Goal: Find specific page/section: Find specific page/section

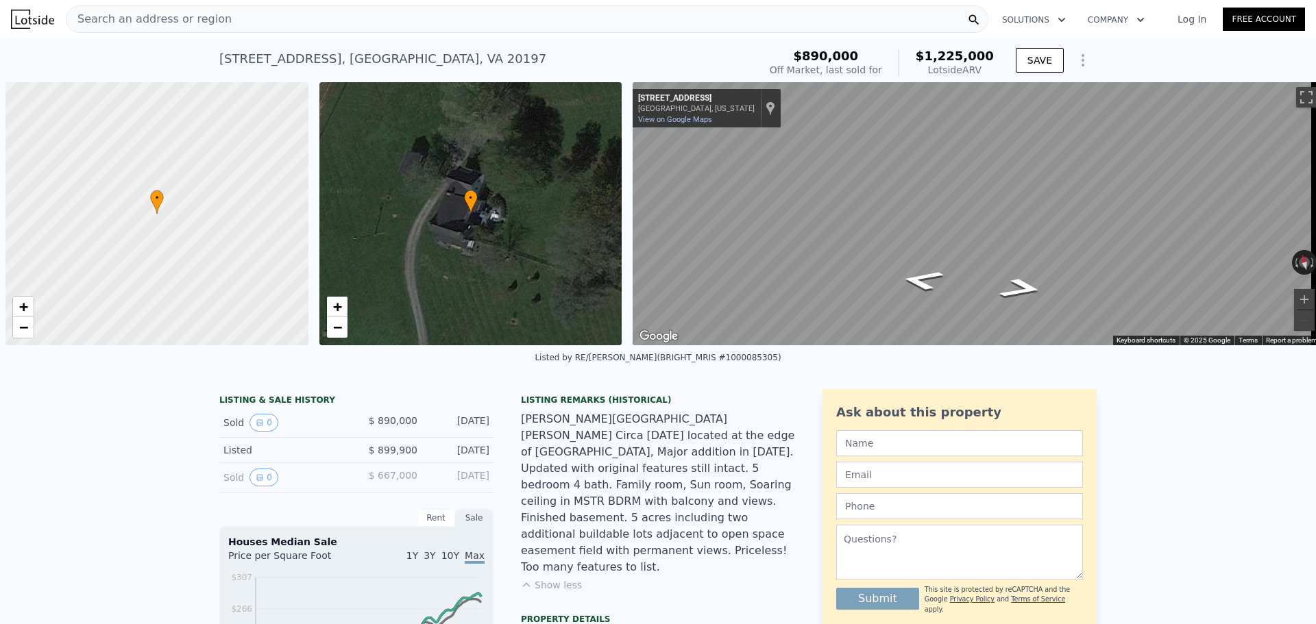
scroll to position [0, 5]
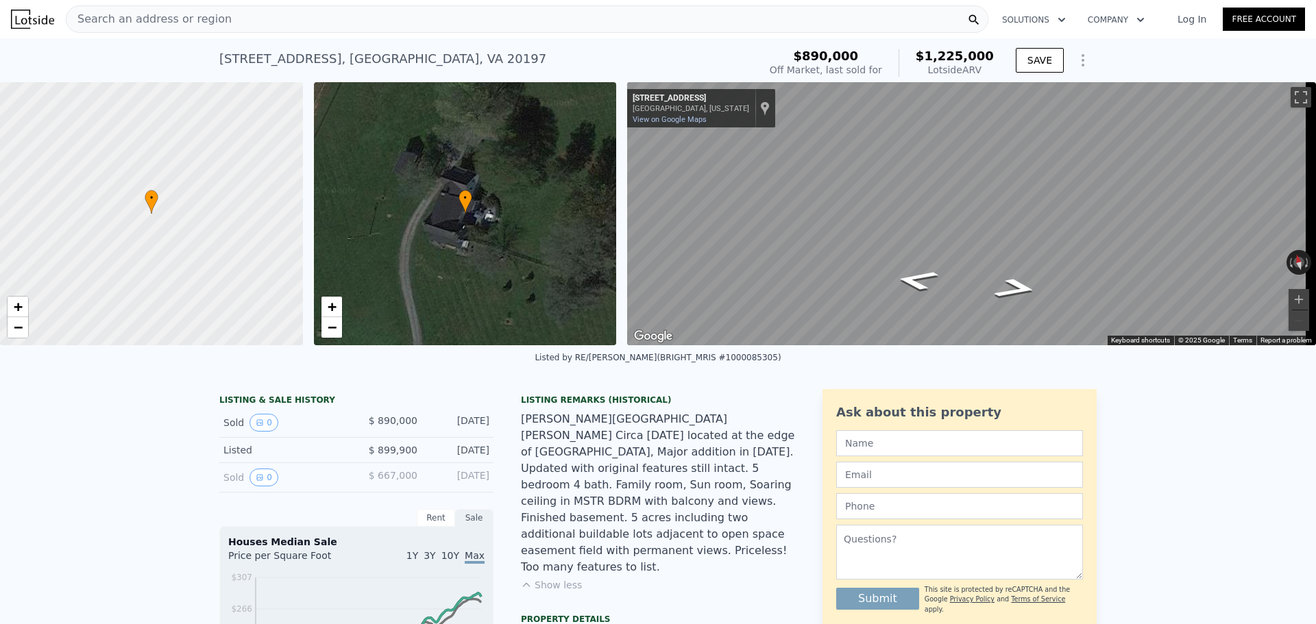
click at [232, 17] on div "Search an address or region" at bounding box center [527, 18] width 922 height 27
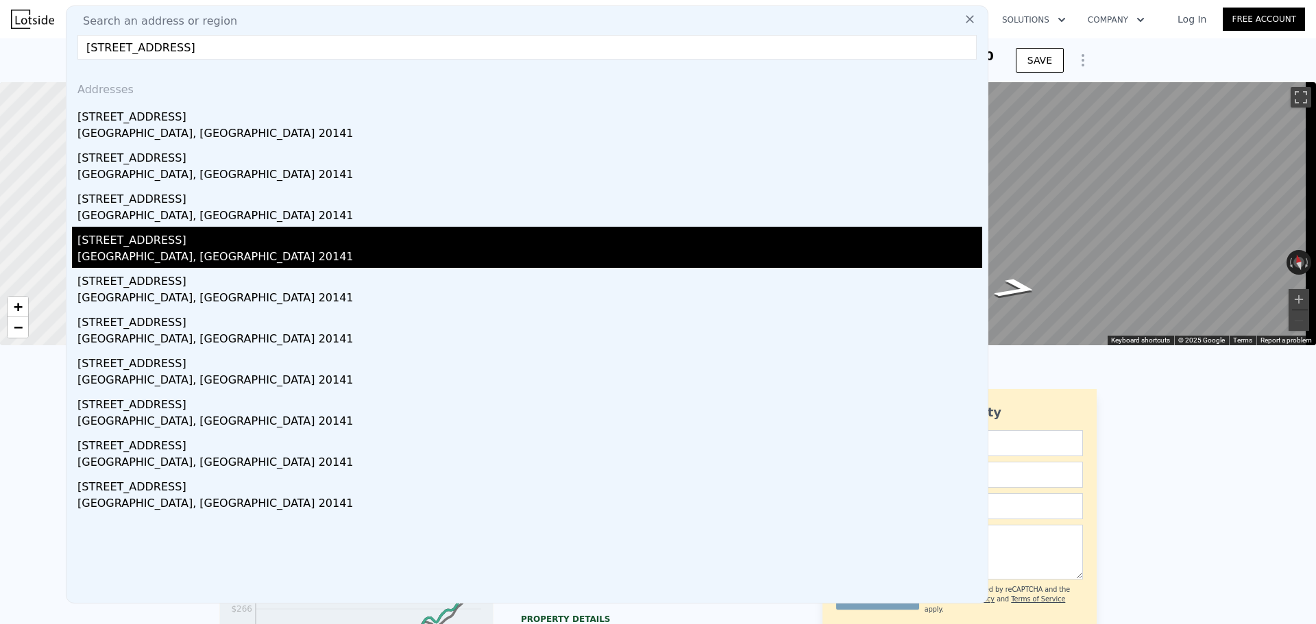
type input "[STREET_ADDRESS]"
click at [139, 237] on div "[STREET_ADDRESS]" at bounding box center [529, 238] width 905 height 22
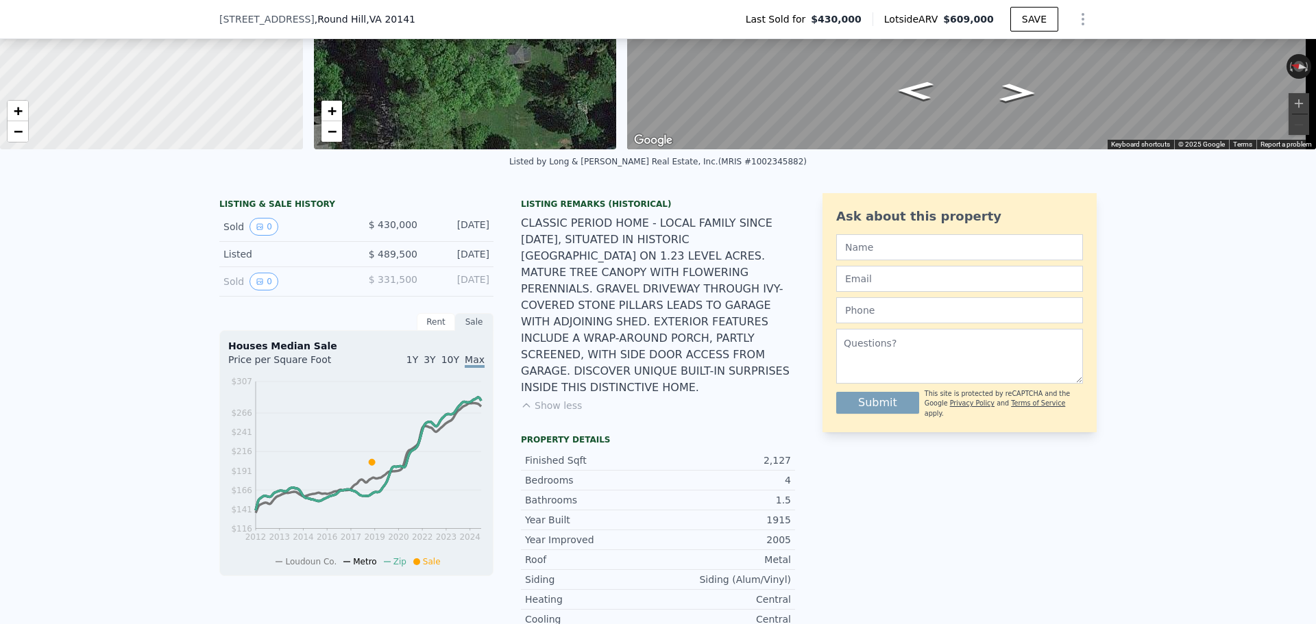
scroll to position [5, 0]
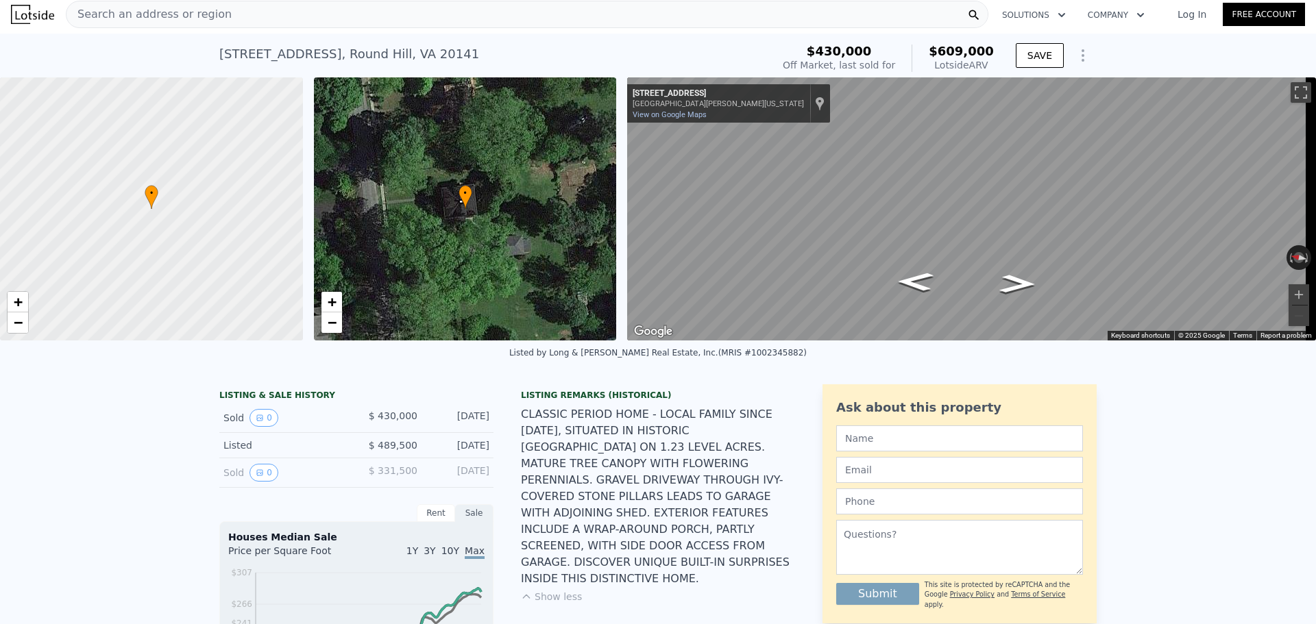
click at [183, 238] on div at bounding box center [151, 209] width 363 height 316
click at [484, 248] on div "• + −" at bounding box center [465, 208] width 303 height 263
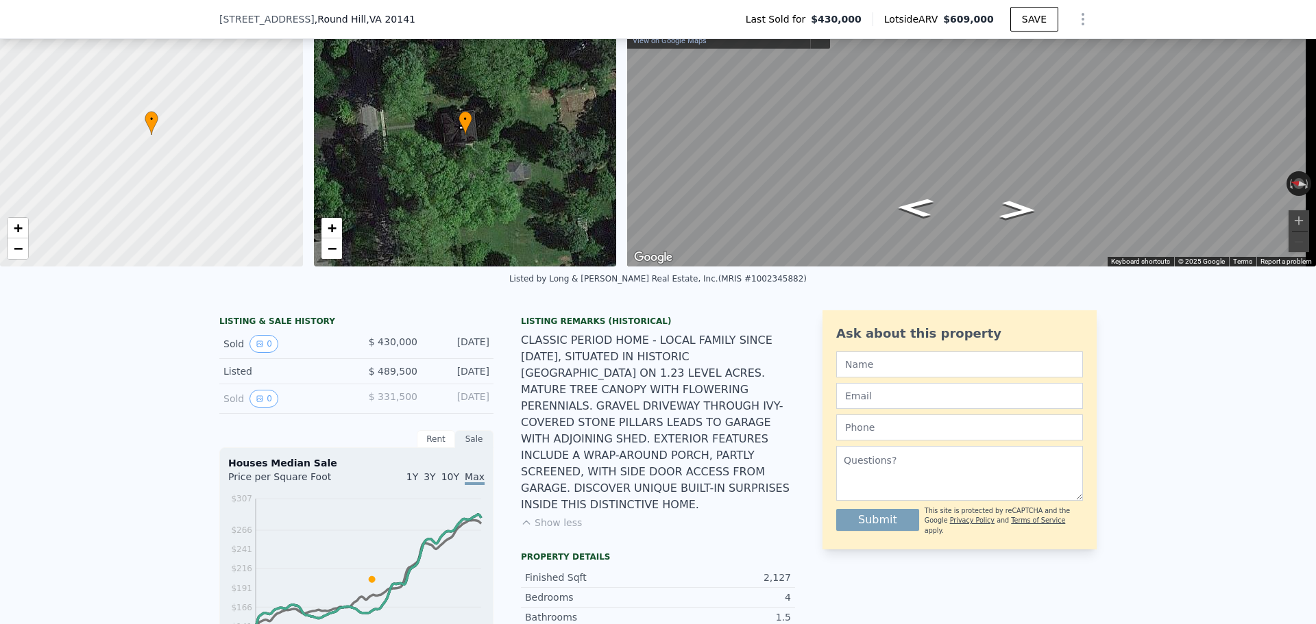
scroll to position [69, 0]
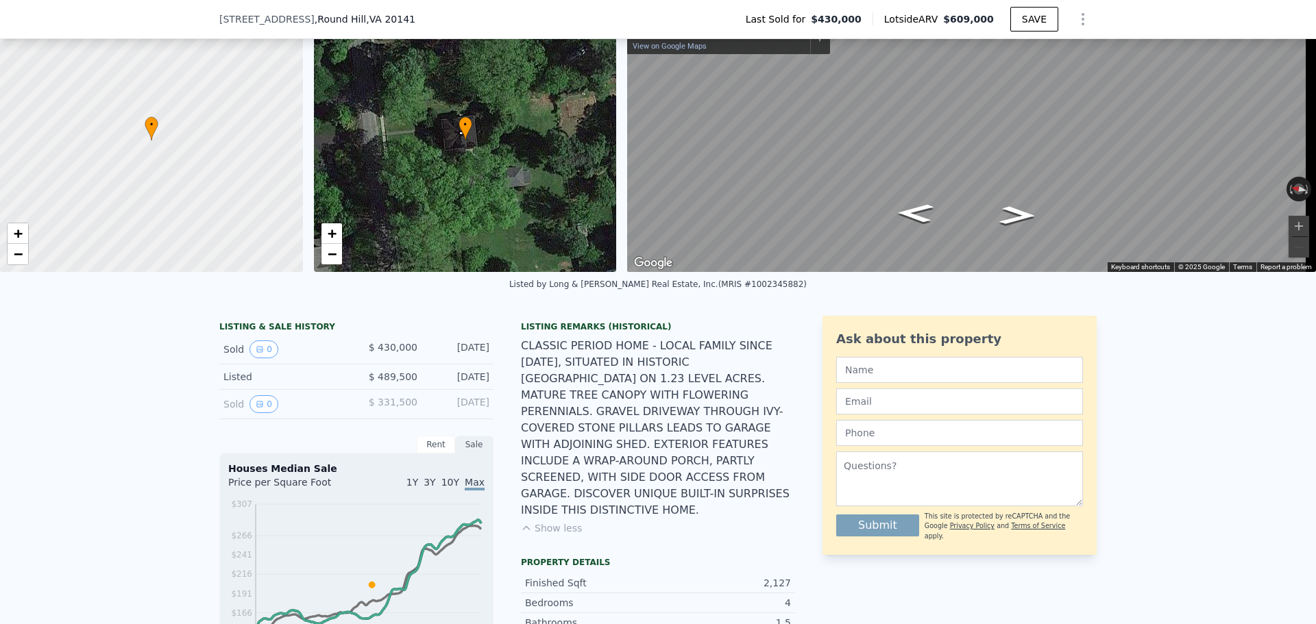
click at [315, 19] on span ", [GEOGRAPHIC_DATA] , [GEOGRAPHIC_DATA] 20141" at bounding box center [365, 19] width 101 height 14
click at [315, 18] on span ", [GEOGRAPHIC_DATA] , [GEOGRAPHIC_DATA] 20141" at bounding box center [365, 19] width 101 height 14
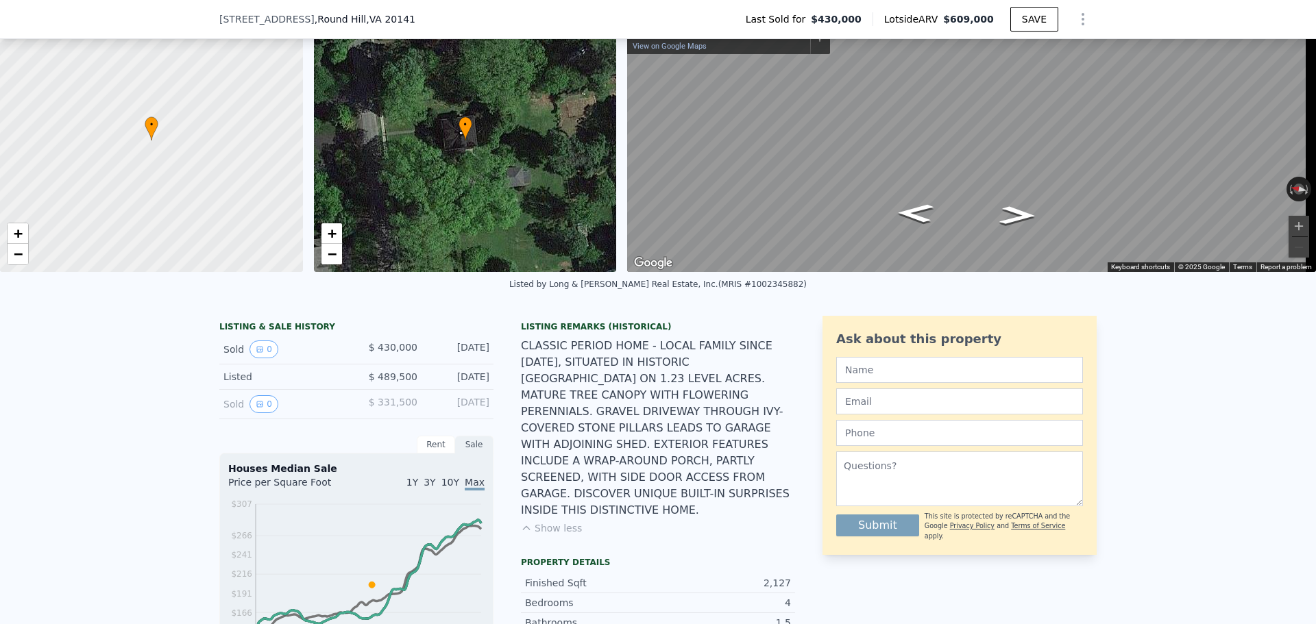
click at [366, 18] on span ", [GEOGRAPHIC_DATA] 20141" at bounding box center [390, 19] width 49 height 11
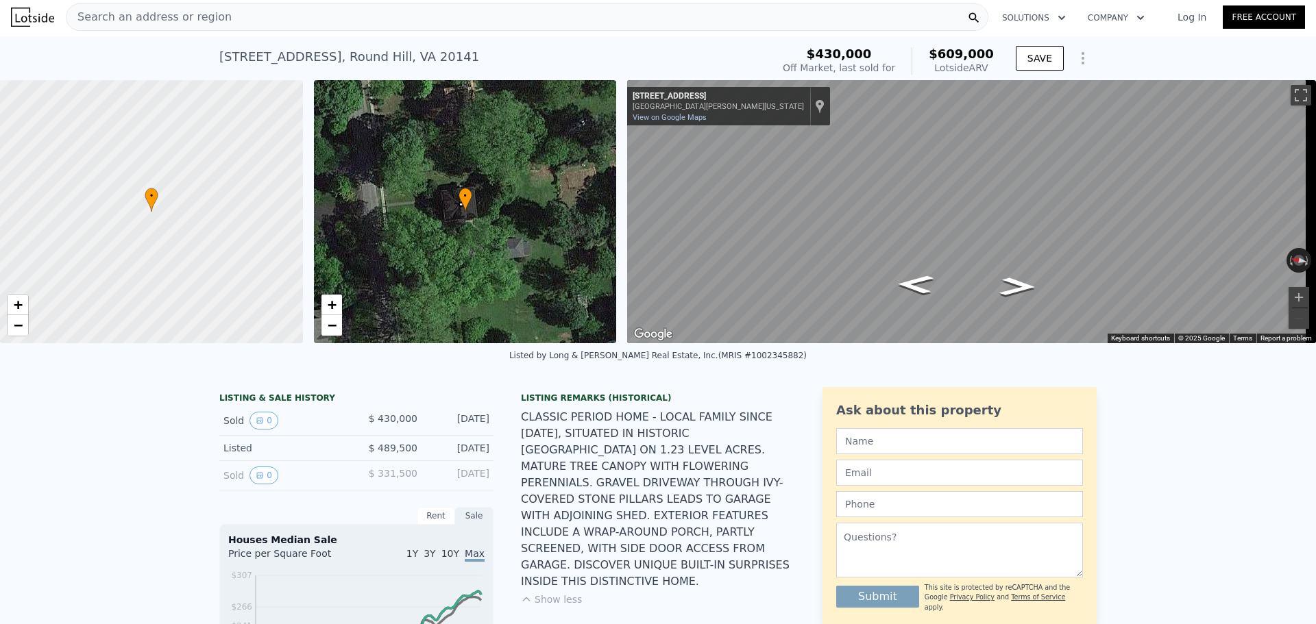
scroll to position [0, 0]
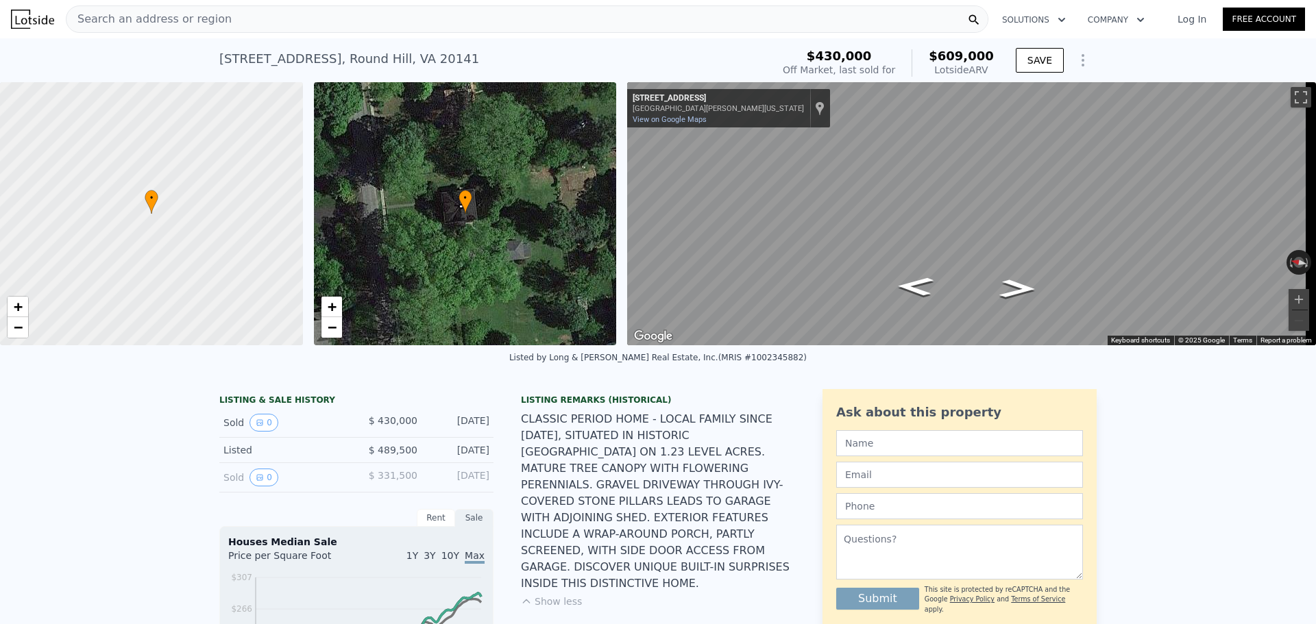
click at [367, 16] on div "Search an address or region" at bounding box center [527, 18] width 922 height 27
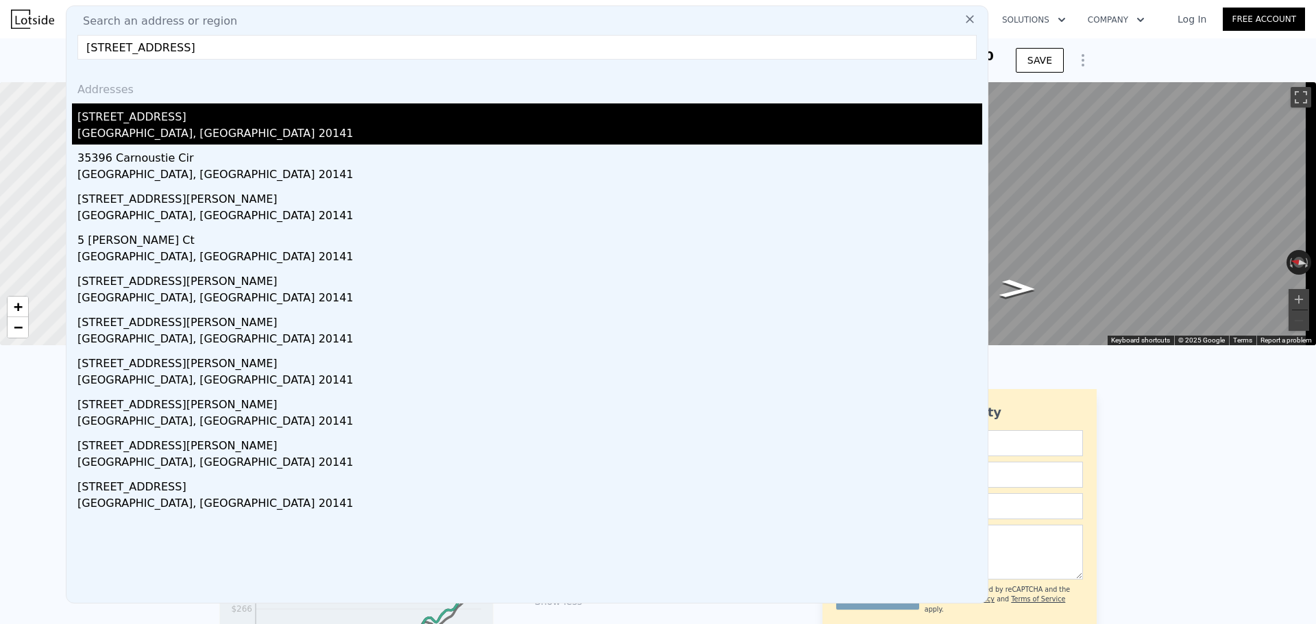
type input "[STREET_ADDRESS]"
click at [164, 116] on div "[STREET_ADDRESS]" at bounding box center [529, 114] width 905 height 22
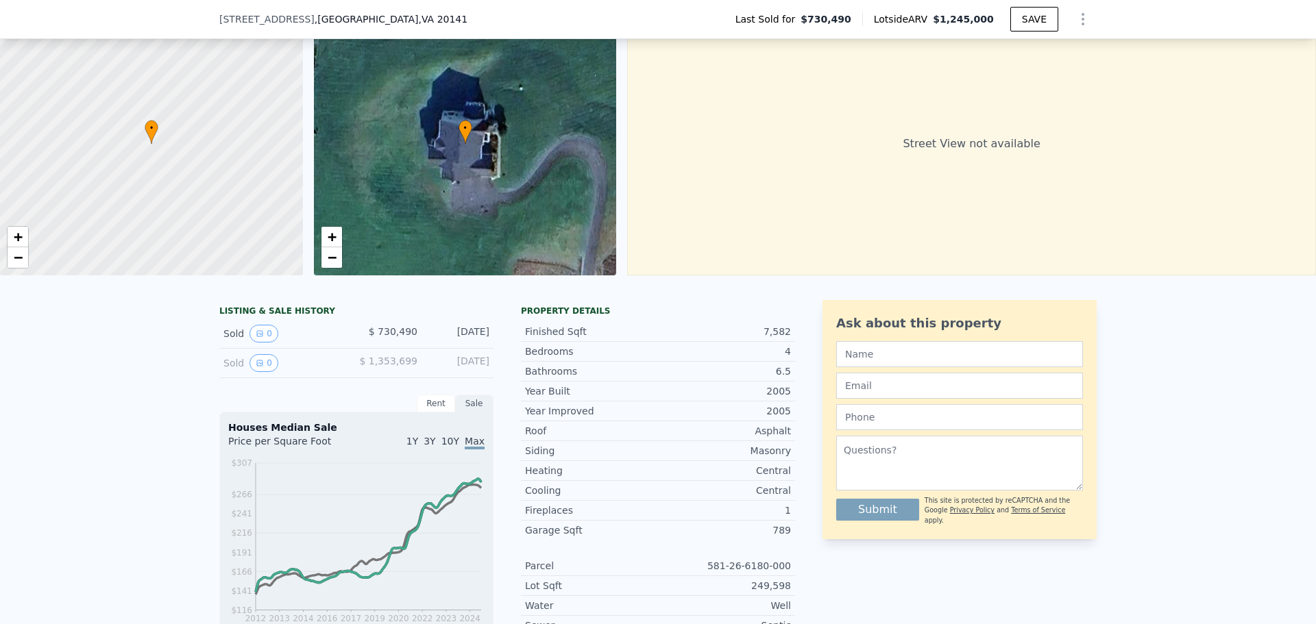
scroll to position [5, 0]
